Goal: Transaction & Acquisition: Obtain resource

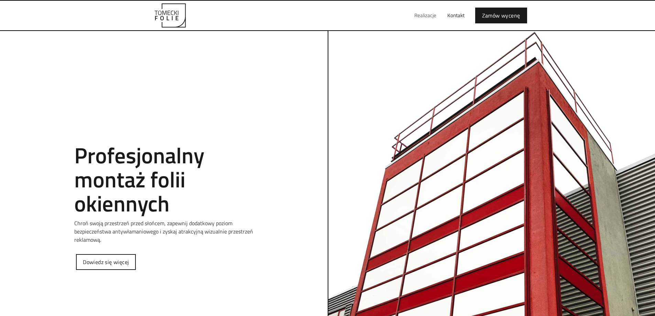
click at [420, 11] on link "Realizacje" at bounding box center [425, 15] width 33 height 22
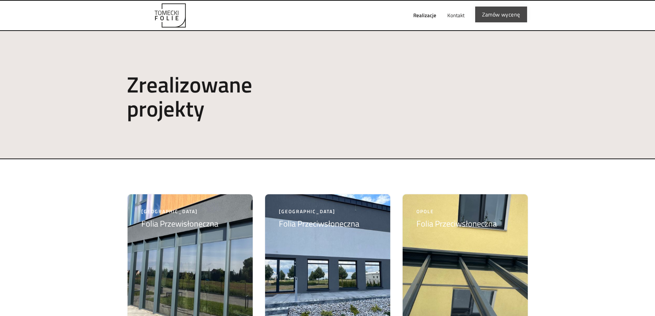
click at [494, 16] on link "Zamów wycenę" at bounding box center [501, 15] width 52 height 16
